Goal: Check status: Check status

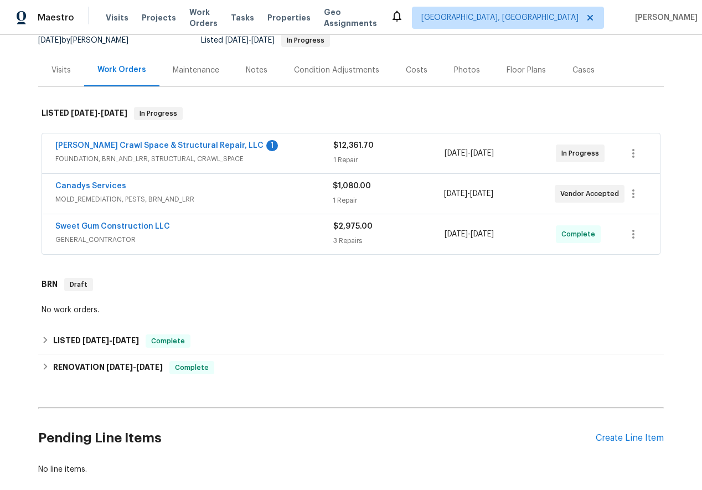
scroll to position [115, 0]
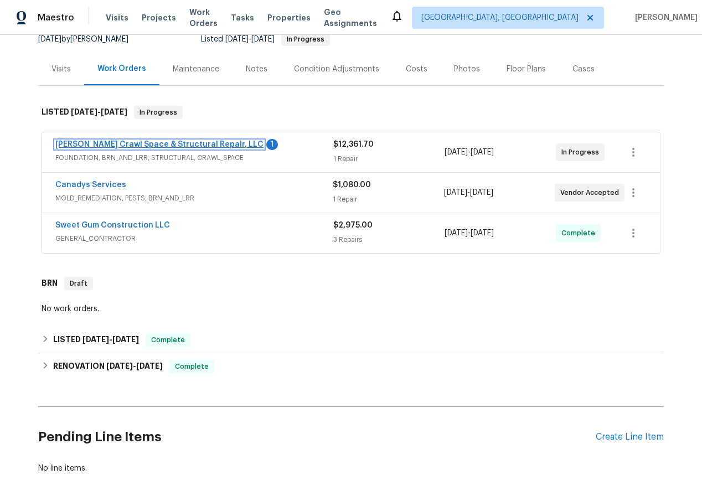
click at [115, 143] on link "[PERSON_NAME] Crawl Space & Structural Repair, LLC" at bounding box center [159, 145] width 208 height 8
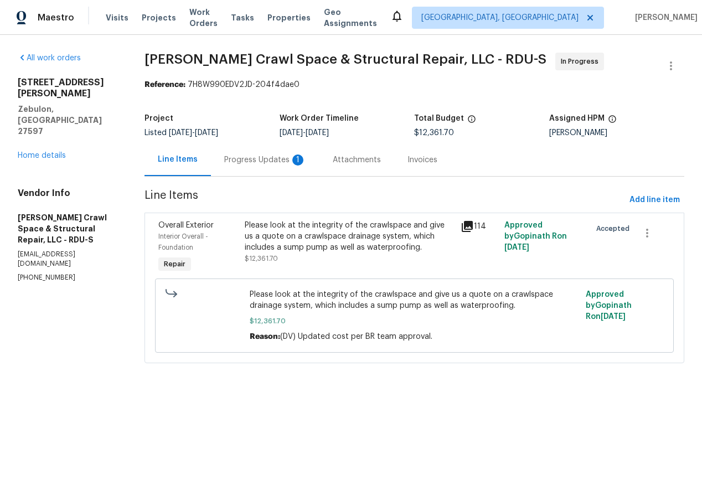
click at [238, 163] on div "Progress Updates 1" at bounding box center [265, 159] width 82 height 11
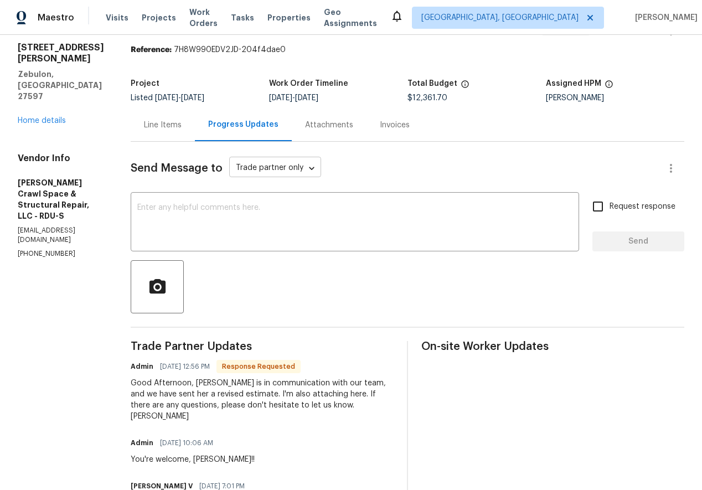
scroll to position [35, 0]
click at [341, 122] on div "Attachments" at bounding box center [329, 124] width 48 height 11
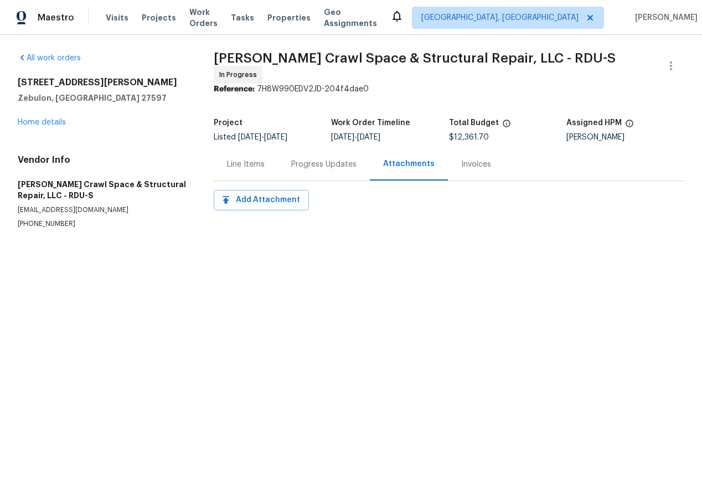
click at [463, 162] on div "Invoices" at bounding box center [476, 164] width 30 height 11
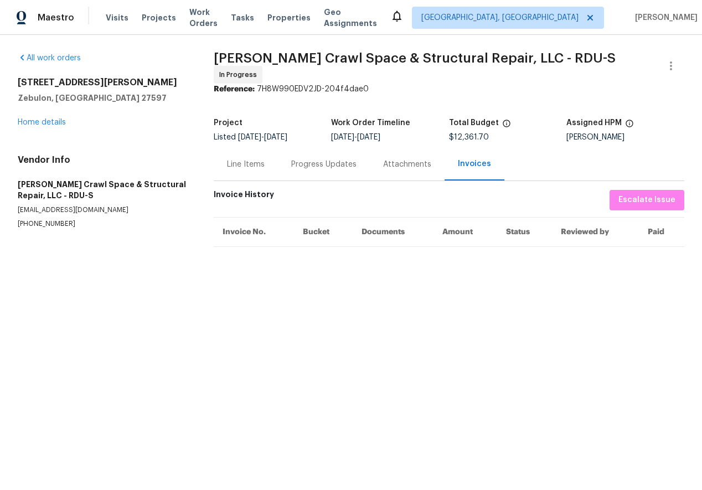
click at [415, 162] on div "Attachments" at bounding box center [407, 164] width 48 height 11
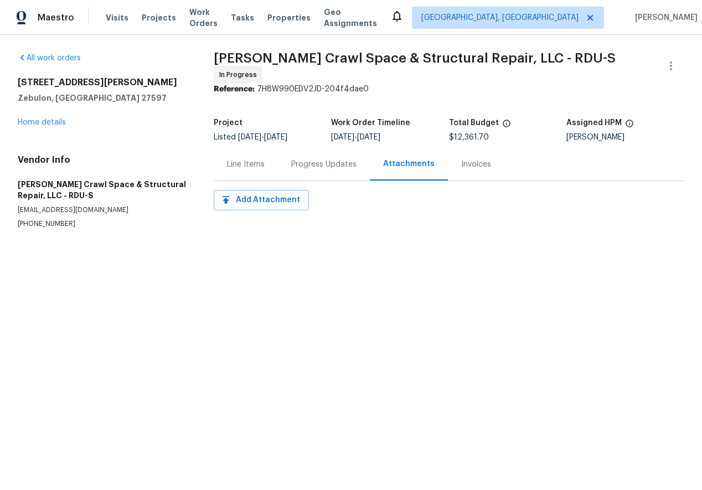
click at [340, 161] on div "Progress Updates" at bounding box center [323, 164] width 65 height 11
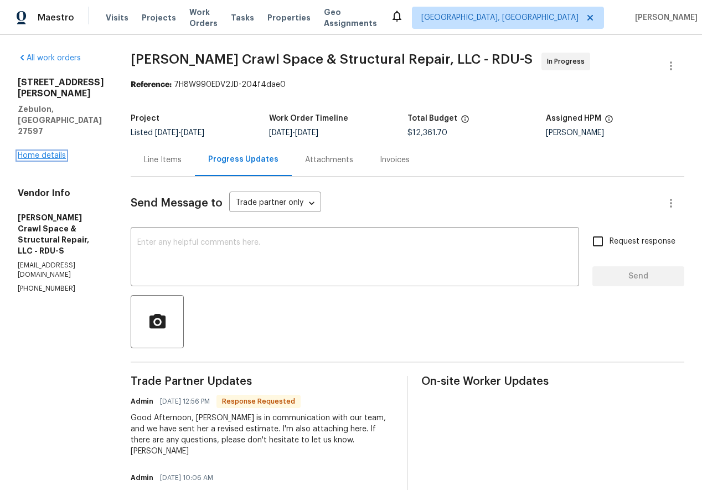
click at [53, 152] on link "Home details" at bounding box center [42, 156] width 48 height 8
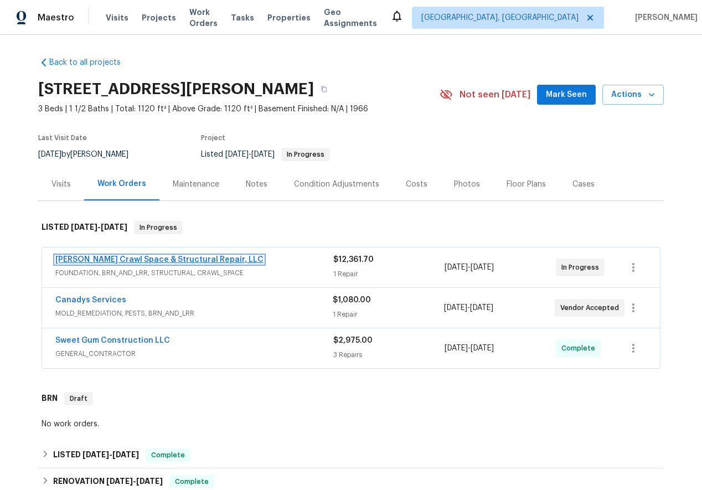
click at [181, 261] on link "[PERSON_NAME] Crawl Space & Structural Repair, LLC" at bounding box center [159, 260] width 208 height 8
